Goal: Check status: Check status

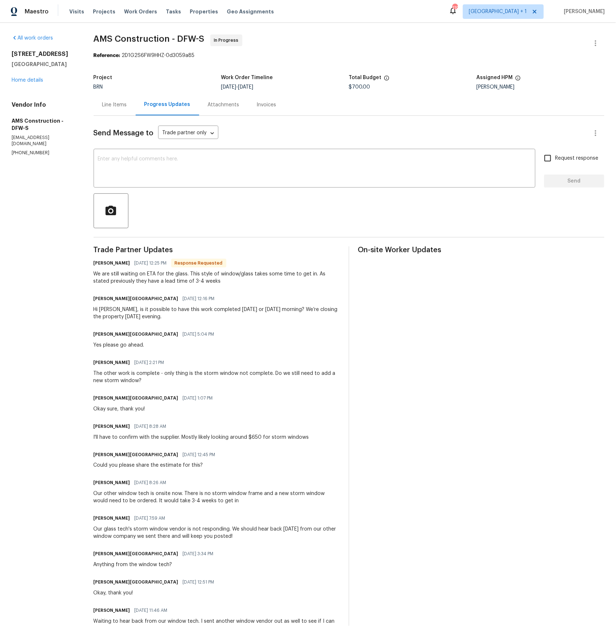
scroll to position [149, 0]
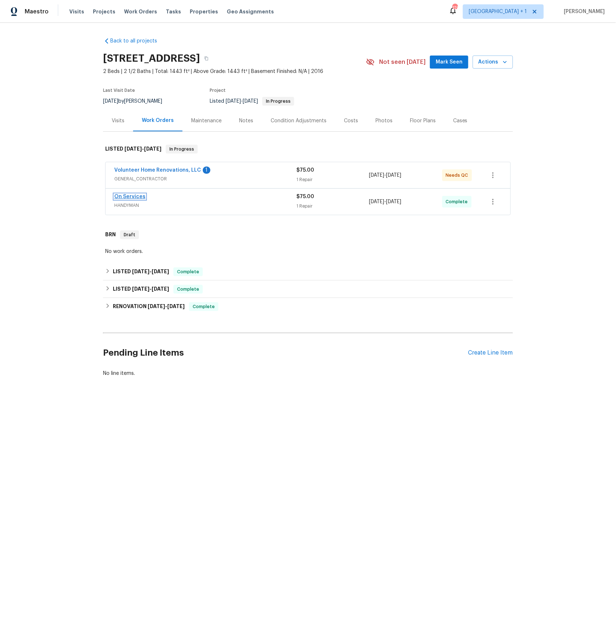
click at [135, 197] on link "On Services" at bounding box center [129, 196] width 31 height 5
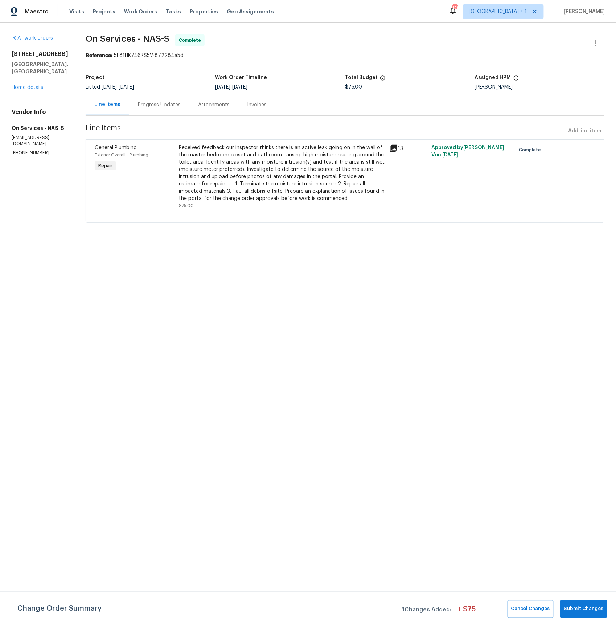
drag, startPoint x: 155, startPoint y: 104, endPoint x: 156, endPoint y: 109, distance: 5.1
click at [155, 104] on div "Progress Updates" at bounding box center [159, 104] width 43 height 7
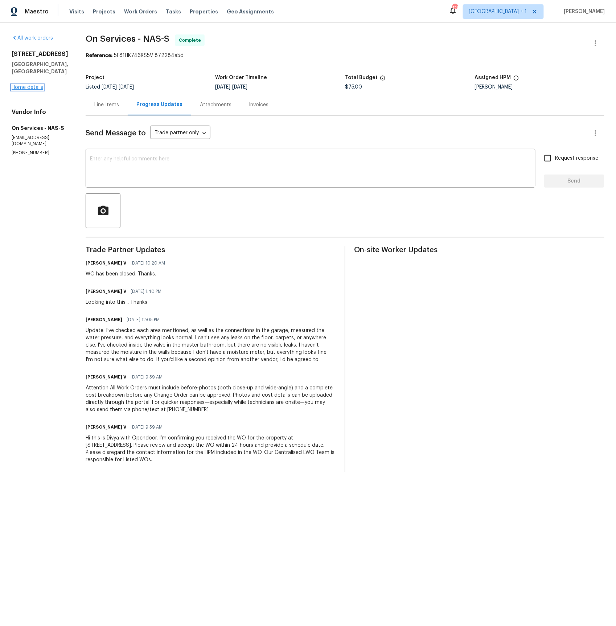
click at [21, 85] on link "Home details" at bounding box center [28, 87] width 32 height 5
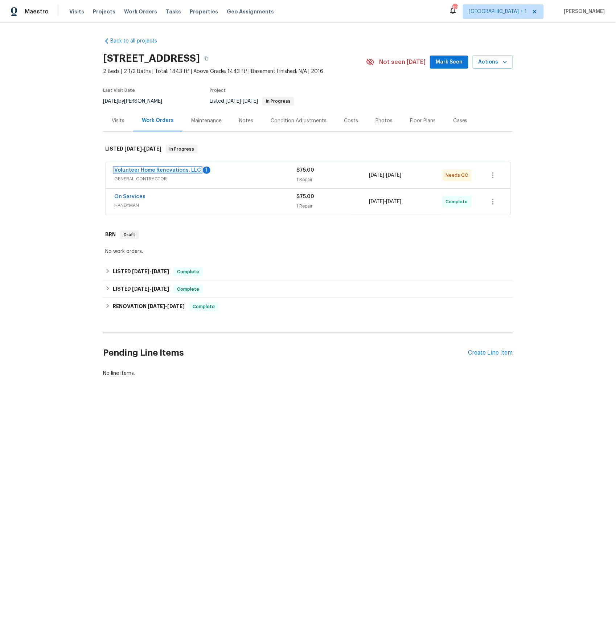
click at [133, 170] on link "Volunteer Home Renovations, LLC" at bounding box center [157, 170] width 87 height 5
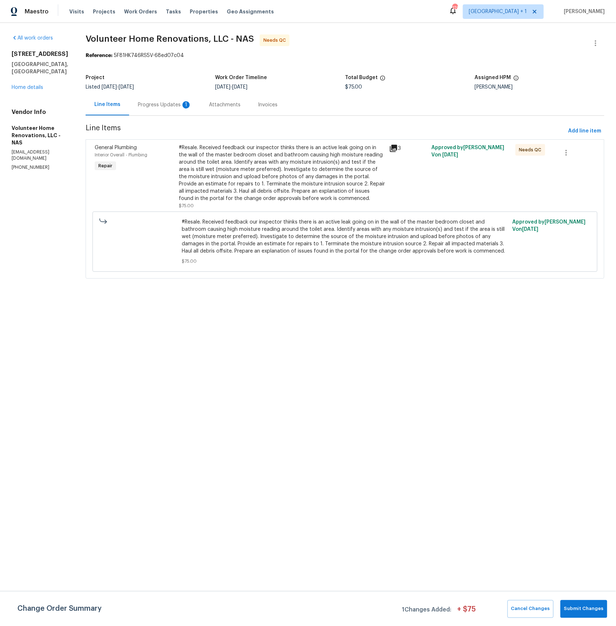
click at [190, 104] on div "Progress Updates 1" at bounding box center [165, 104] width 54 height 7
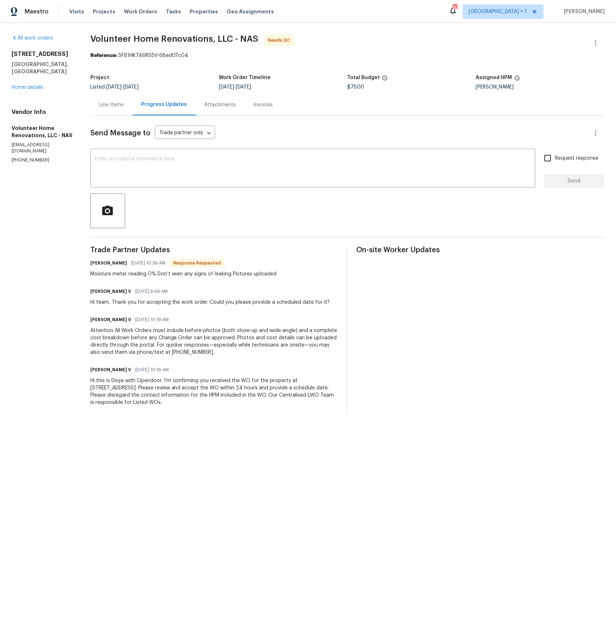
click at [124, 105] on div "Line Items" at bounding box center [111, 104] width 25 height 7
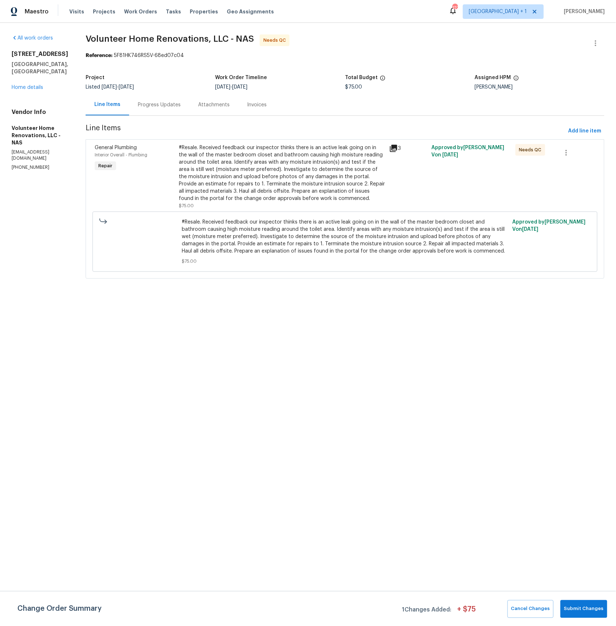
click at [397, 148] on icon at bounding box center [393, 148] width 7 height 7
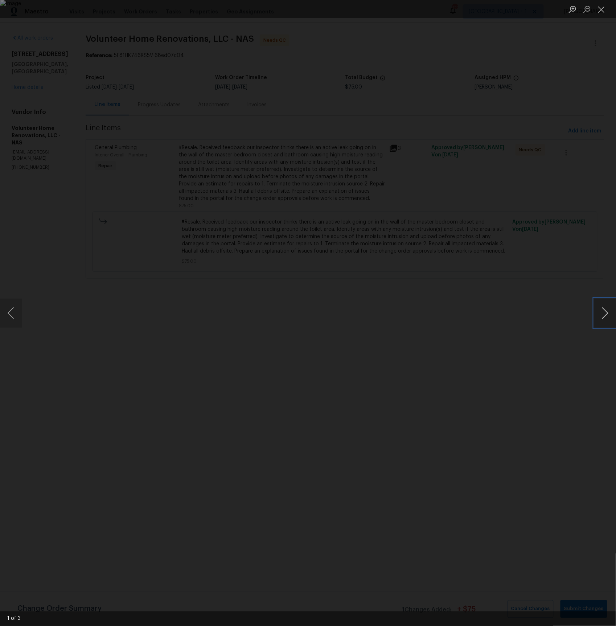
click at [605, 309] on button "Next image" at bounding box center [605, 312] width 22 height 29
click at [605, 308] on button "Next image" at bounding box center [605, 312] width 22 height 29
click at [602, 314] on button "Next image" at bounding box center [605, 312] width 22 height 29
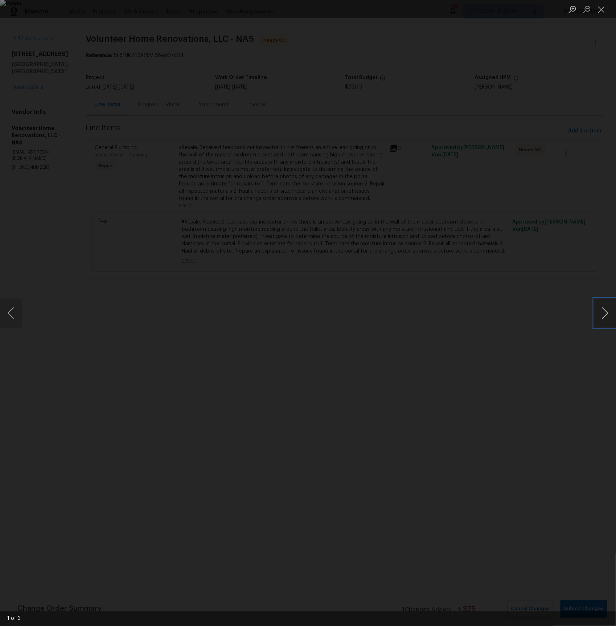
click at [600, 312] on button "Next image" at bounding box center [605, 312] width 22 height 29
click at [600, 311] on button "Next image" at bounding box center [605, 312] width 22 height 29
